Goal: Transaction & Acquisition: Book appointment/travel/reservation

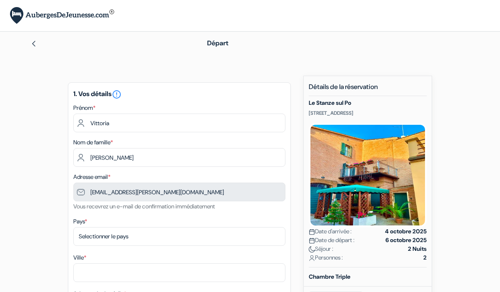
type input "6 31 36 72 80"
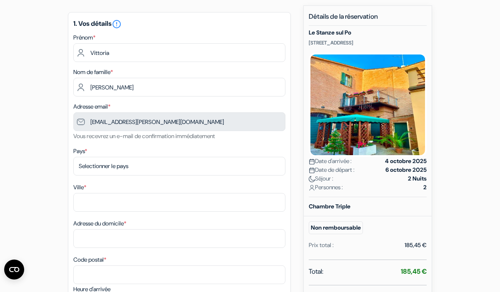
scroll to position [95, 0]
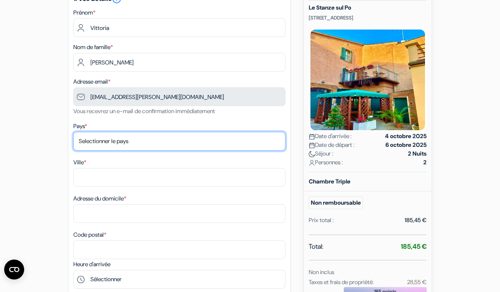
click at [153, 142] on select "Selectionner le pays Abkhazie Afghanistan Afrique du Sud Albanie Algérie Allema…" at bounding box center [179, 141] width 212 height 19
select select "fr"
click at [73, 133] on select "Selectionner le pays Abkhazie Afghanistan Afrique du Sud Albanie Algérie Allema…" at bounding box center [179, 141] width 212 height 19
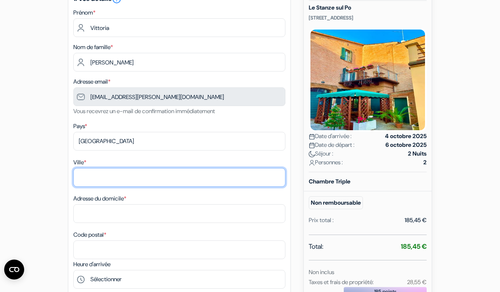
click at [101, 179] on input "Ville *" at bounding box center [179, 177] width 212 height 19
type input "paris"
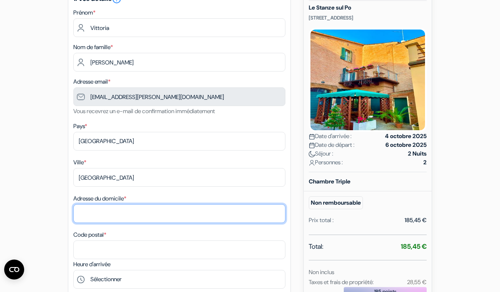
click at [98, 218] on input "Adresse du domicile *" at bounding box center [179, 213] width 212 height 19
type input "51 rue de l'Aqueduc"
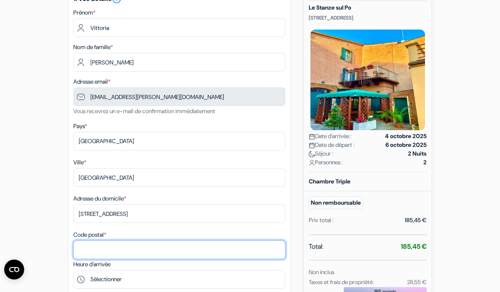
click at [98, 254] on input "Code postal *" at bounding box center [179, 250] width 212 height 19
type input "È"
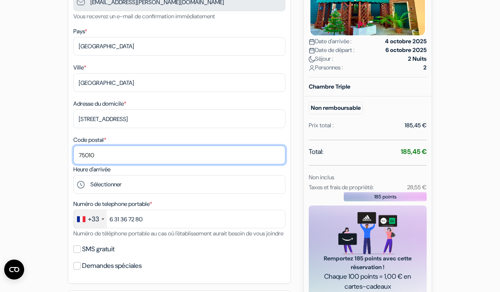
scroll to position [196, 0]
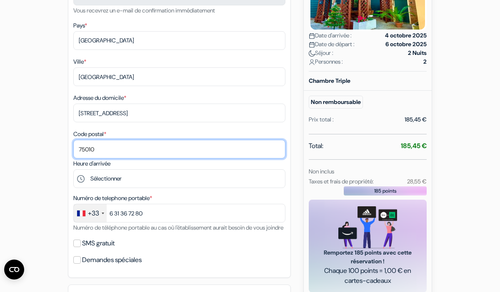
type input "75010"
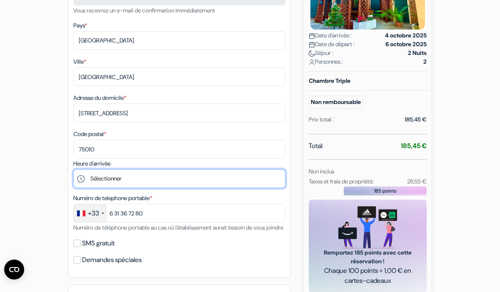
click at [114, 182] on select "Sélectionner 15:00 16:00 17:00 18:00 19:00 20:00 21:00 22:00 23:00 0:00" at bounding box center [179, 178] width 212 height 19
select select "17"
click at [73, 171] on select "Sélectionner 15:00 16:00 17:00 18:00 19:00 20:00 21:00 22:00 23:00 0:00" at bounding box center [179, 178] width 212 height 19
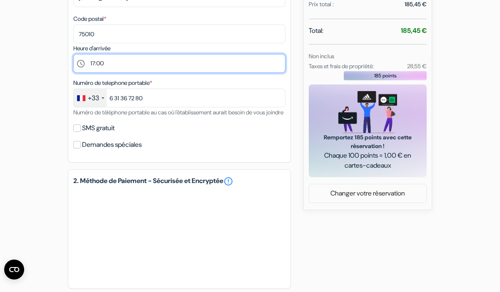
scroll to position [340, 0]
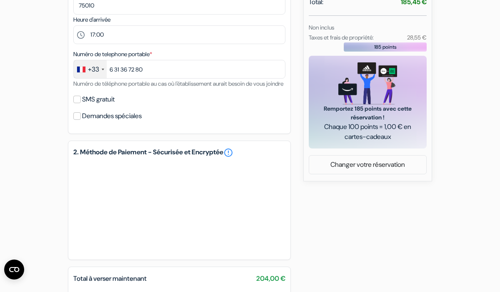
click at [80, 105] on div "SMS gratuit" at bounding box center [179, 100] width 212 height 12
click at [77, 103] on input "SMS gratuit" at bounding box center [76, 99] width 7 height 7
checkbox input "true"
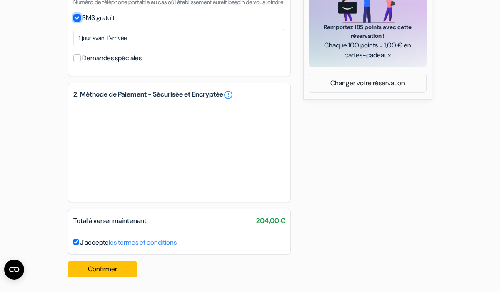
scroll to position [433, 0]
click at [117, 266] on button "Confirmer Loading..." at bounding box center [102, 269] width 69 height 16
click at [121, 274] on button "Confirmer Loading..." at bounding box center [102, 269] width 69 height 16
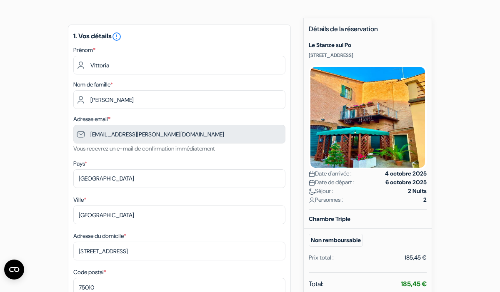
scroll to position [0, 0]
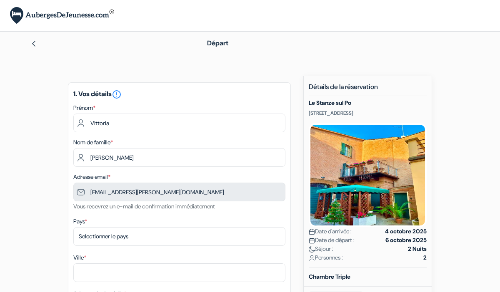
type input "6 31 36 72 80"
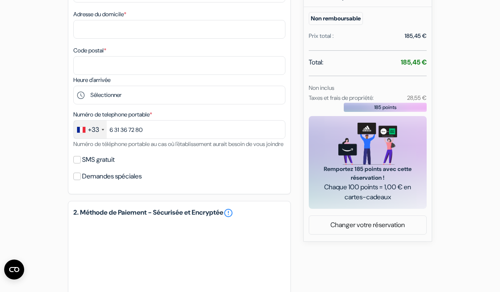
scroll to position [410, 0]
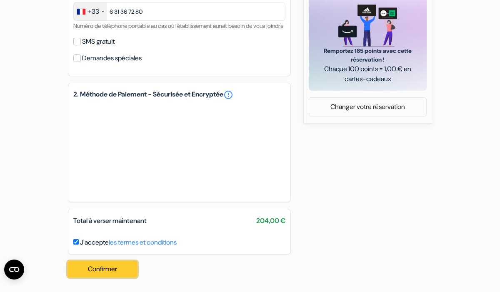
click at [102, 268] on button "Confirmer Loading..." at bounding box center [102, 269] width 69 height 16
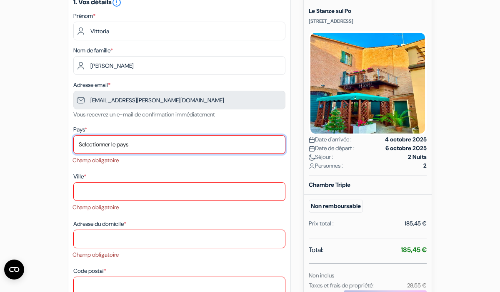
scroll to position [91, 0]
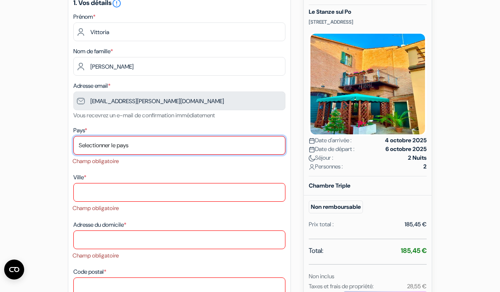
click at [112, 146] on select "Selectionner le pays Abkhazie [GEOGRAPHIC_DATA] [GEOGRAPHIC_DATA] [GEOGRAPHIC_D…" at bounding box center [179, 145] width 212 height 19
select select "fr"
click at [73, 137] on select "Selectionner le pays Abkhazie [GEOGRAPHIC_DATA] [GEOGRAPHIC_DATA] [GEOGRAPHIC_D…" at bounding box center [179, 145] width 212 height 19
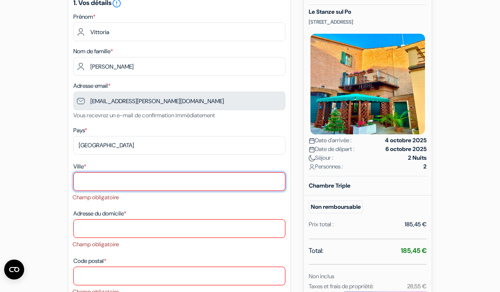
click at [113, 187] on input "Ville *" at bounding box center [179, 181] width 212 height 19
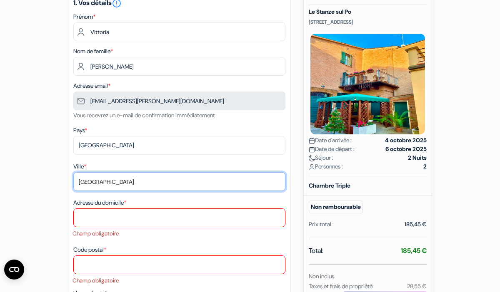
type input "[GEOGRAPHIC_DATA]"
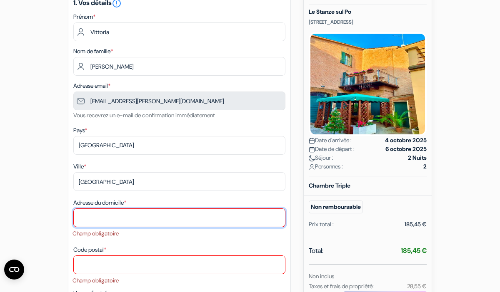
click at [109, 226] on input "Adresse du domicile *" at bounding box center [179, 218] width 212 height 19
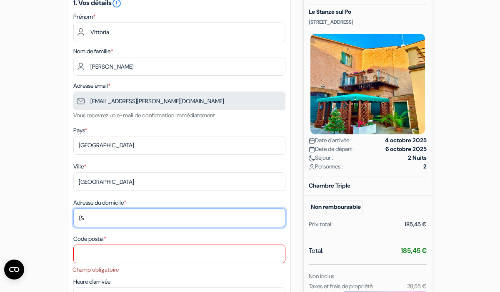
type input "("
type input "[STREET_ADDRESS]"
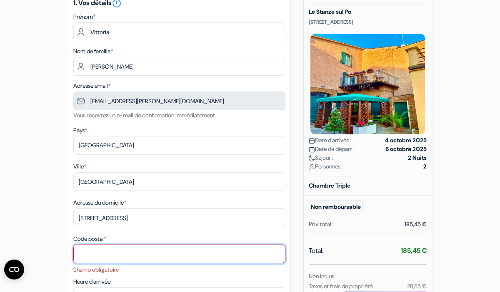
click at [117, 259] on input "Code postal *" at bounding box center [179, 254] width 212 height 19
type input "75010"
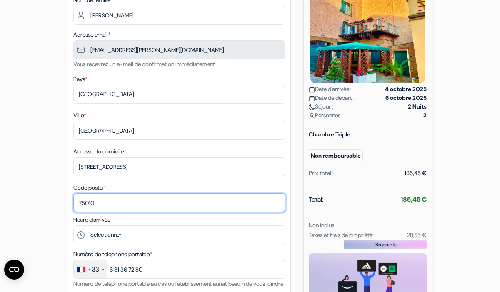
scroll to position [159, 0]
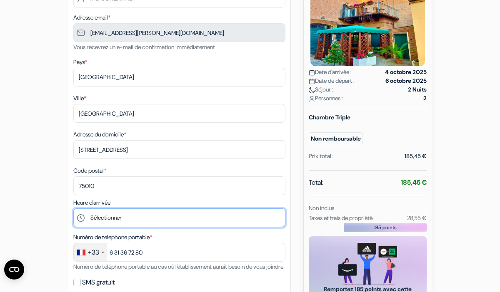
click at [130, 216] on select "Sélectionner 15:00 16:00 17:00 18:00 19:00 20:00 21:00 22:00 23:00 0:00" at bounding box center [179, 218] width 212 height 19
select select "18"
click at [73, 210] on select "Sélectionner 15:00 16:00 17:00 18:00 19:00 20:00 21:00 22:00 23:00 0:00" at bounding box center [179, 218] width 212 height 19
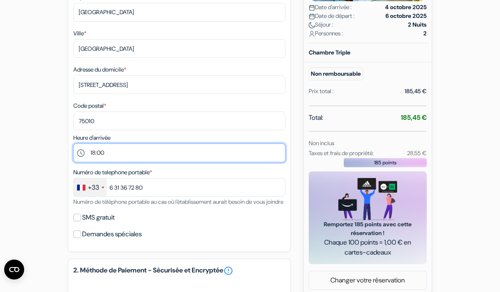
scroll to position [230, 0]
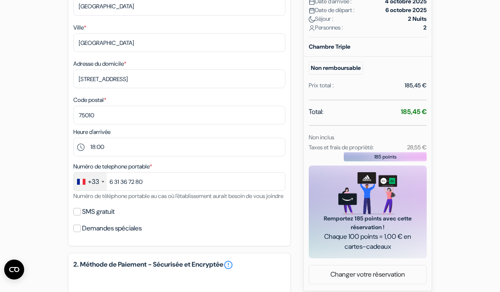
click at [86, 218] on label "SMS gratuit" at bounding box center [98, 212] width 32 height 12
click at [81, 216] on input "SMS gratuit" at bounding box center [76, 211] width 7 height 7
checkbox input "true"
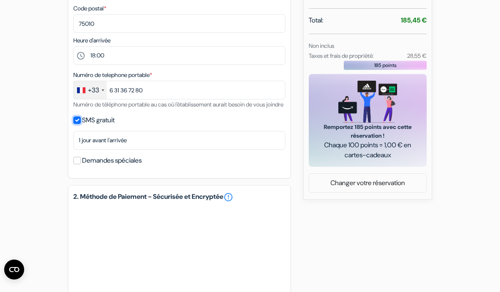
scroll to position [436, 0]
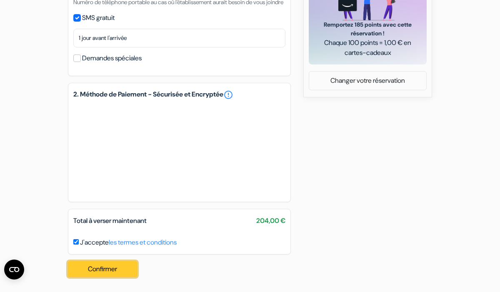
click at [119, 268] on button "Confirmer Loading..." at bounding box center [102, 269] width 69 height 16
